Goal: Transaction & Acquisition: Book appointment/travel/reservation

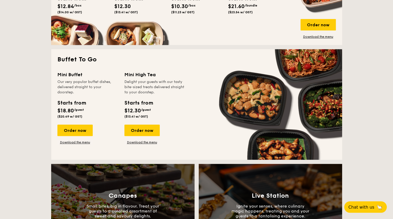
scroll to position [419, 0]
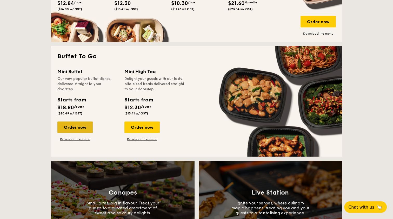
click at [80, 127] on div "Order now" at bounding box center [74, 126] width 35 height 11
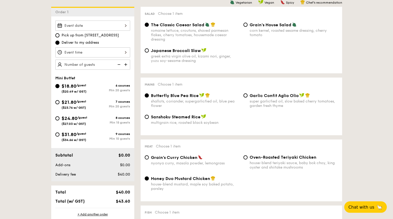
scroll to position [140, 0]
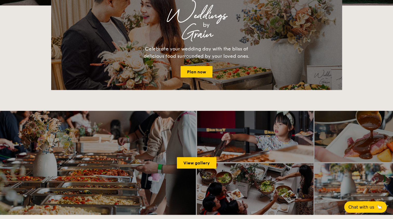
scroll to position [987, 0]
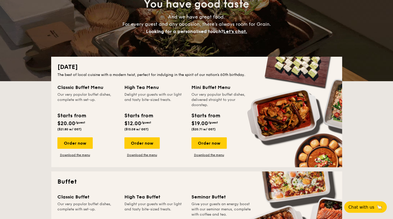
scroll to position [68, 0]
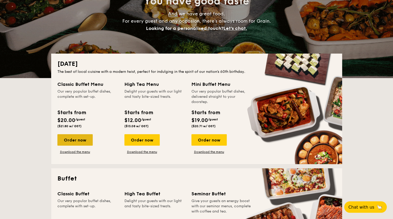
click at [82, 138] on div "Order now" at bounding box center [74, 139] width 35 height 11
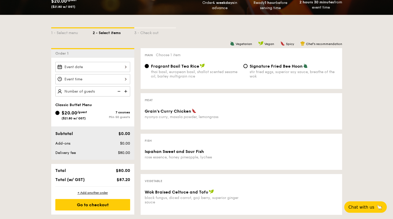
scroll to position [99, 0]
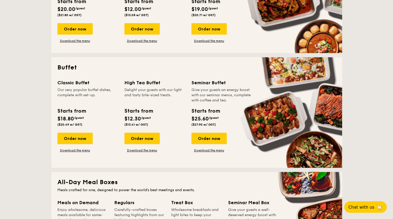
scroll to position [179, 0]
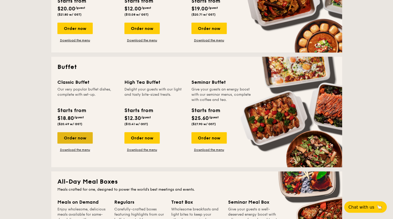
click at [82, 139] on div "Order now" at bounding box center [74, 137] width 35 height 11
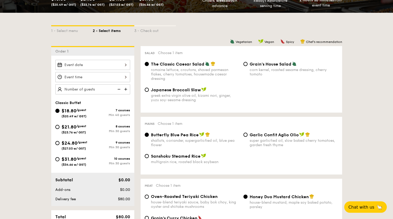
scroll to position [101, 0]
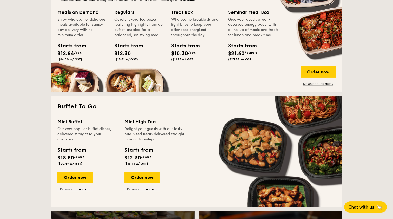
scroll to position [370, 0]
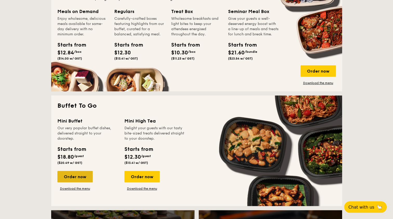
click at [73, 178] on div "Order now" at bounding box center [74, 176] width 35 height 11
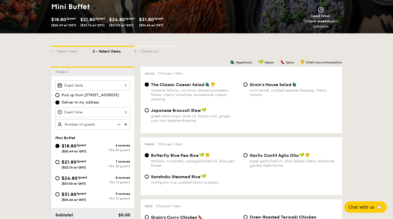
scroll to position [80, 0]
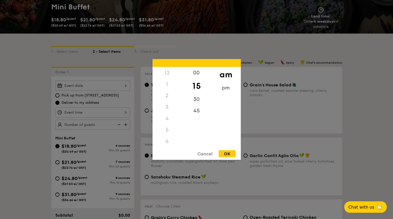
click at [90, 109] on div "12 1 2 3 4 5 6 7 8 9 10 11 00 15 30 45 am pm Cancel OK" at bounding box center [92, 112] width 75 height 10
click at [229, 152] on div "OK" at bounding box center [227, 153] width 17 height 7
type input "11:15AM"
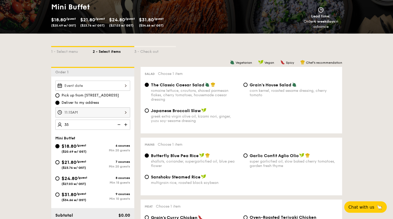
type input "35 guests"
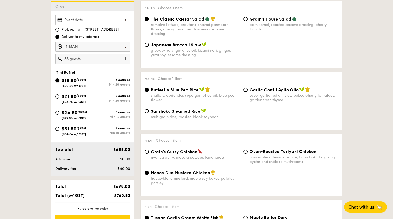
scroll to position [146, 0]
